Goal: Check status: Check status

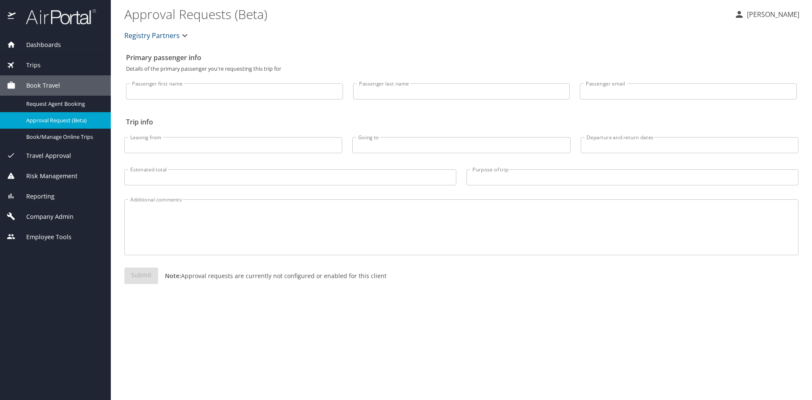
click at [41, 68] on span "Trips" at bounding box center [28, 64] width 25 height 9
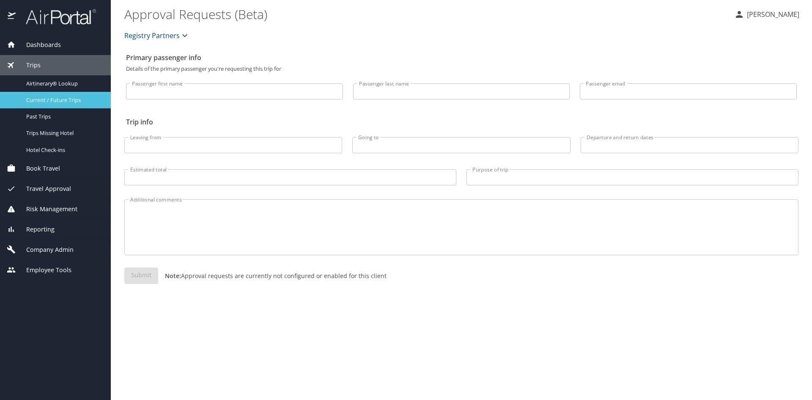
click at [51, 101] on span "Current / Future Trips" at bounding box center [63, 100] width 74 height 8
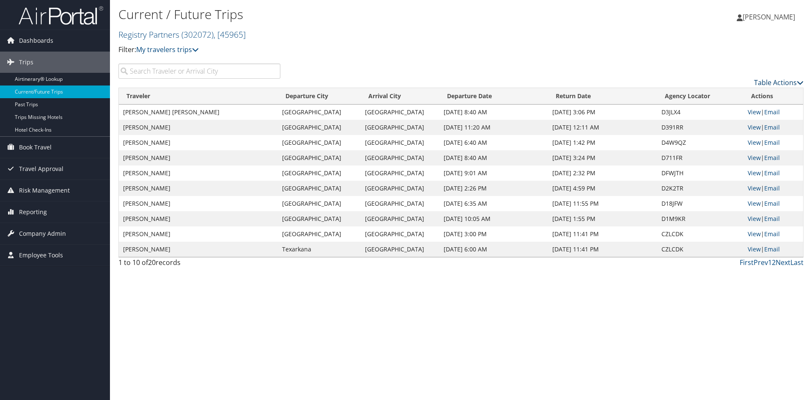
click at [765, 87] on link "Table Actions" at bounding box center [778, 82] width 49 height 9
click at [709, 146] on link "Page Length" at bounding box center [743, 142] width 111 height 14
click at [709, 148] on link "50" at bounding box center [743, 142] width 111 height 14
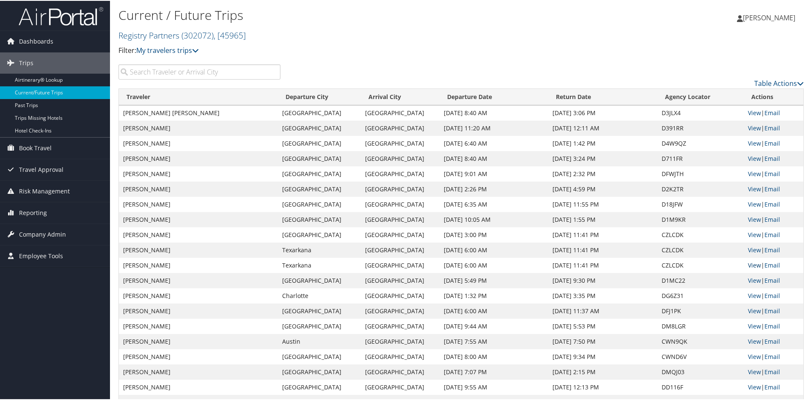
click at [752, 268] on link "View" at bounding box center [754, 264] width 13 height 8
click at [753, 253] on link "View" at bounding box center [754, 249] width 13 height 8
click at [752, 253] on link "View" at bounding box center [754, 249] width 13 height 8
click at [750, 268] on link "View" at bounding box center [754, 264] width 13 height 8
click at [753, 253] on link "View" at bounding box center [754, 249] width 13 height 8
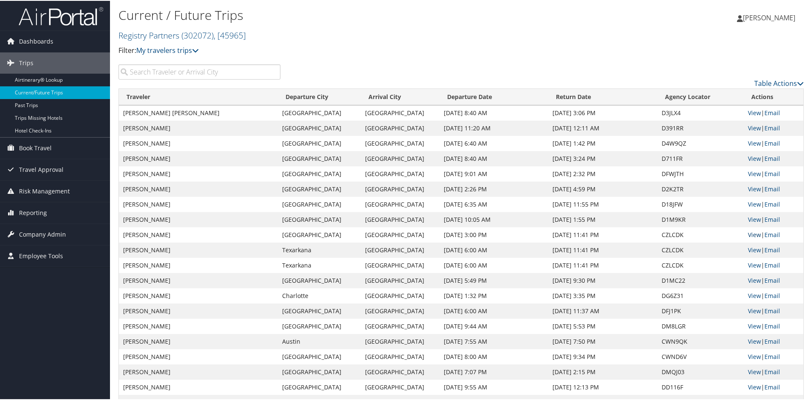
click at [753, 238] on link "View" at bounding box center [754, 234] width 13 height 8
click at [36, 141] on span "Book Travel" at bounding box center [35, 147] width 33 height 21
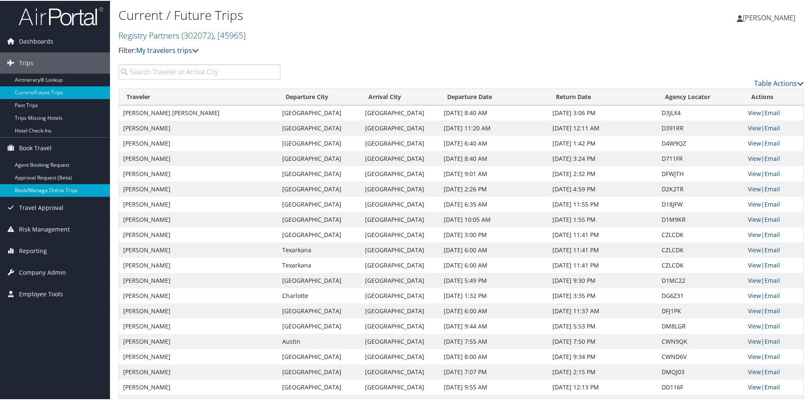
click at [50, 192] on link "Book/Manage Online Trips" at bounding box center [55, 189] width 110 height 13
click at [751, 238] on link "View" at bounding box center [754, 234] width 13 height 8
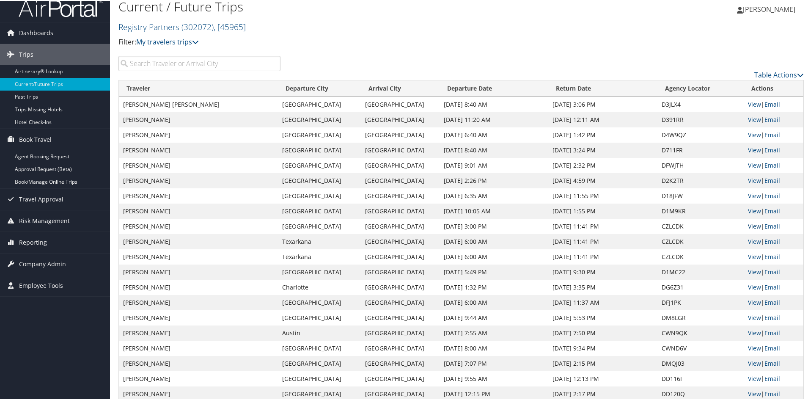
scroll to position [122, 0]
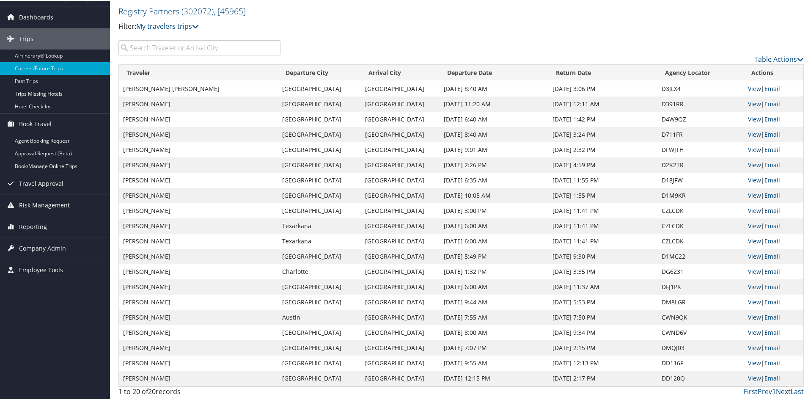
click at [778, 390] on link "Next" at bounding box center [783, 390] width 15 height 9
click at [776, 389] on link "Next" at bounding box center [783, 390] width 15 height 9
click at [749, 297] on link "View" at bounding box center [754, 301] width 13 height 8
click at [752, 236] on link "View" at bounding box center [754, 240] width 13 height 8
click at [748, 221] on link "View" at bounding box center [754, 225] width 13 height 8
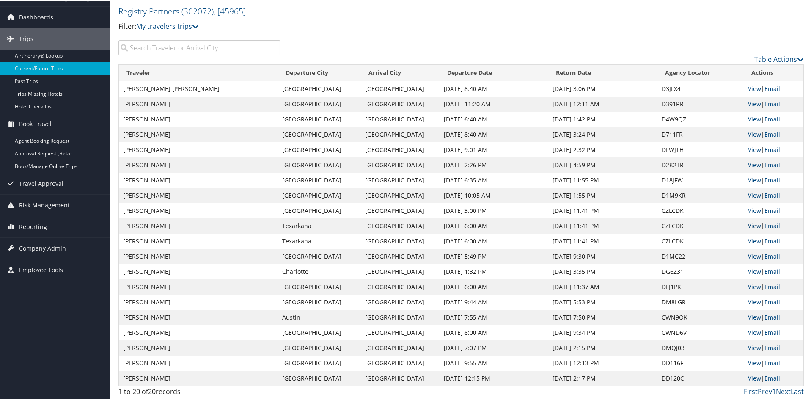
scroll to position [0, 0]
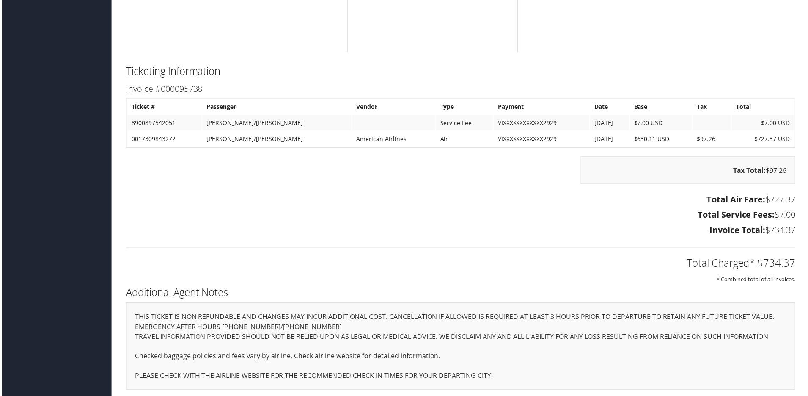
scroll to position [1311, 0]
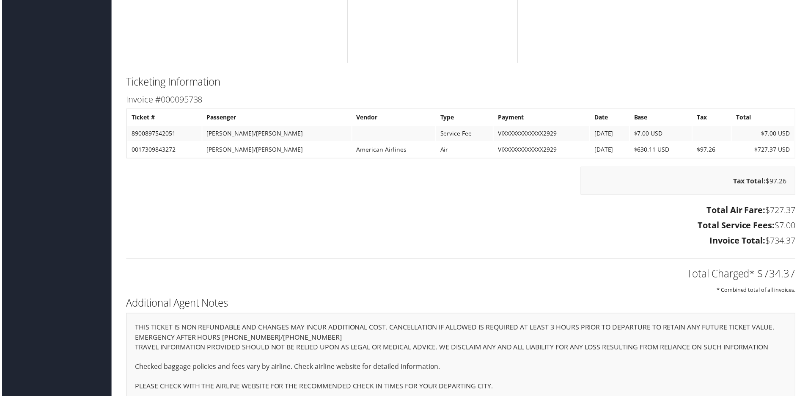
scroll to position [1388, 0]
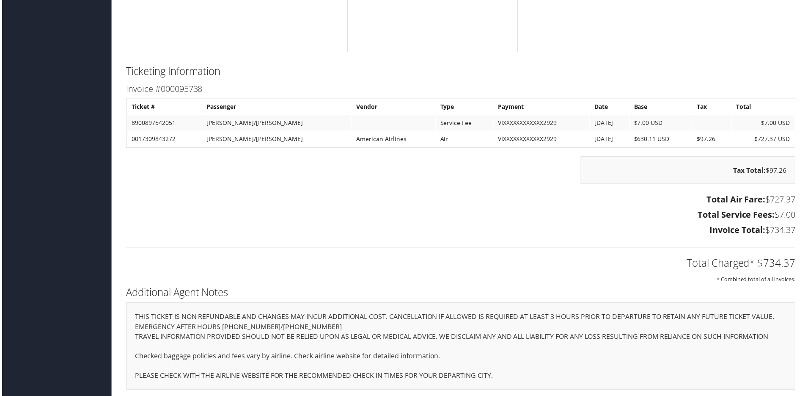
scroll to position [1303, 0]
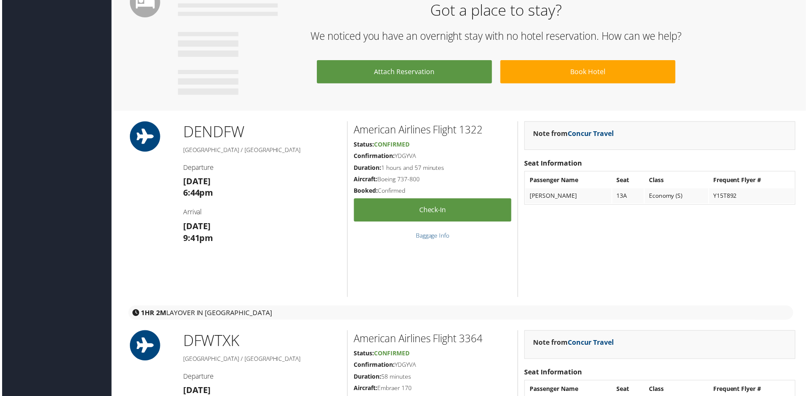
scroll to position [711, 0]
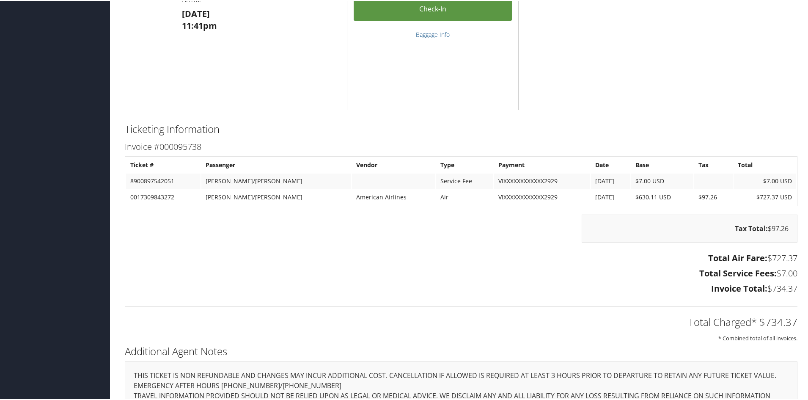
scroll to position [1396, 0]
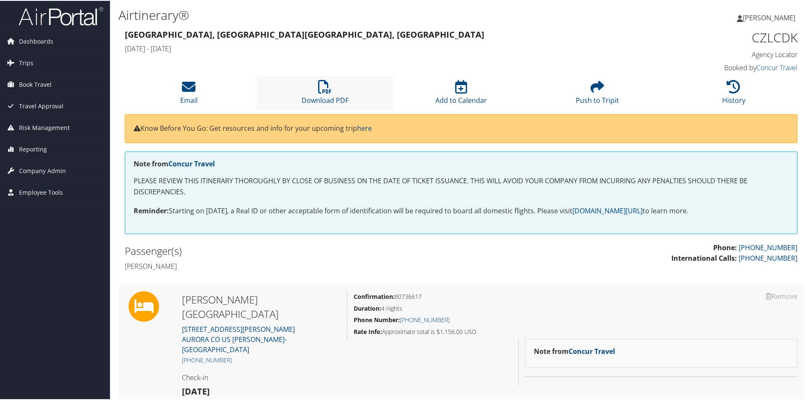
click at [326, 109] on li "Download PDF" at bounding box center [325, 92] width 136 height 34
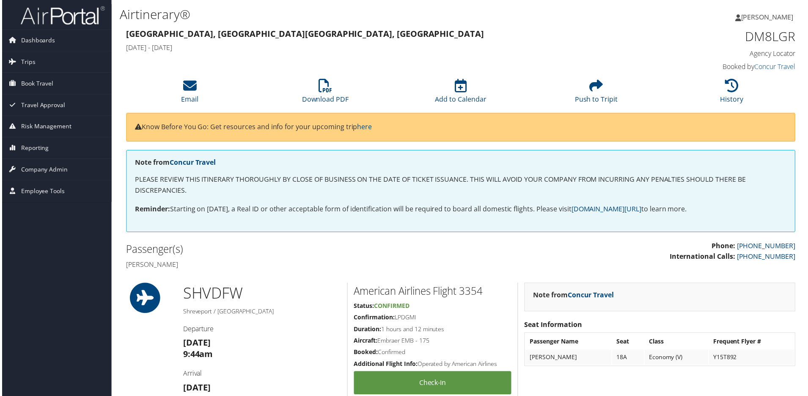
scroll to position [42, 0]
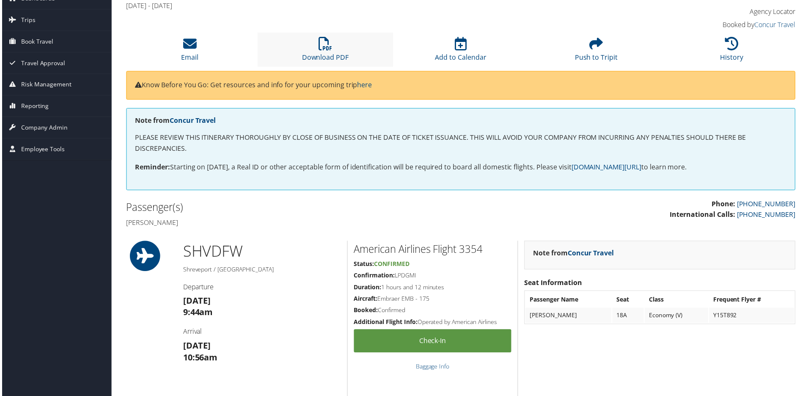
click at [327, 67] on li "Download PDF" at bounding box center [325, 50] width 136 height 34
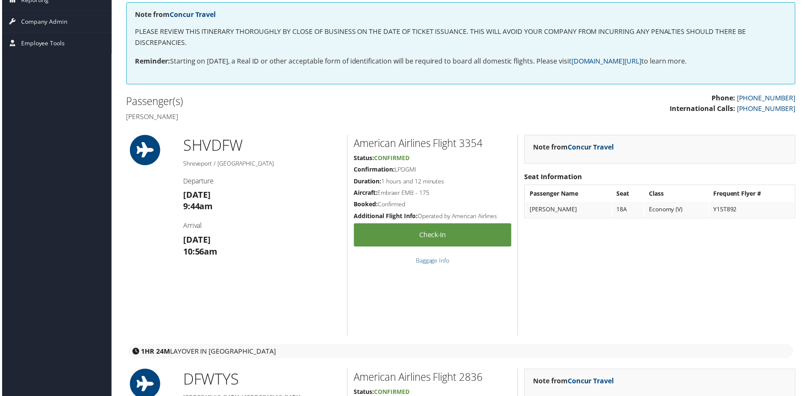
scroll to position [0, 0]
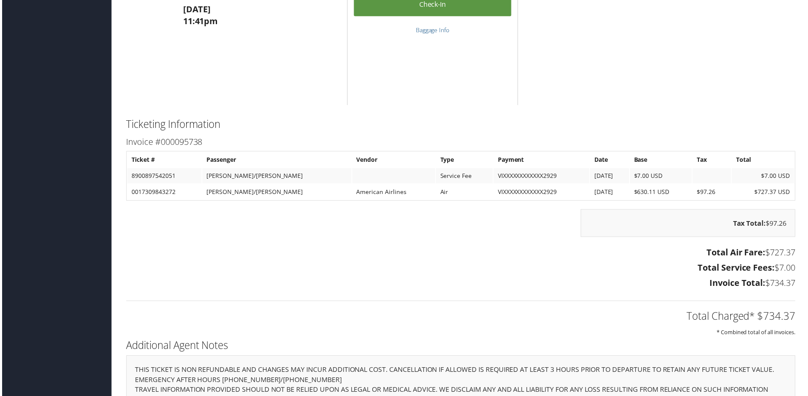
scroll to position [1388, 0]
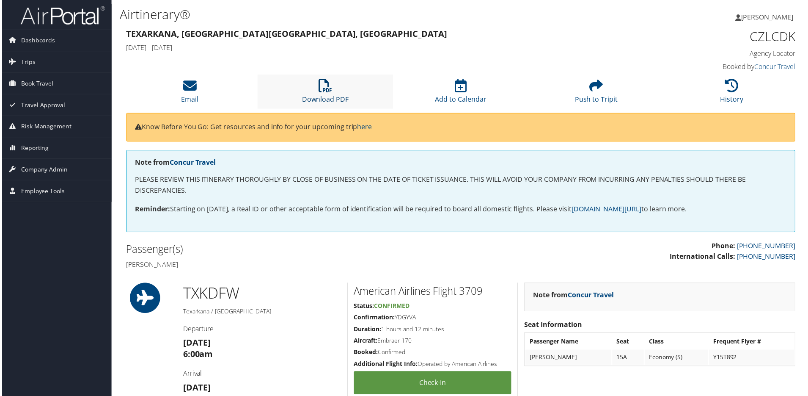
click at [322, 93] on icon at bounding box center [325, 86] width 14 height 14
